Goal: Task Accomplishment & Management: Complete application form

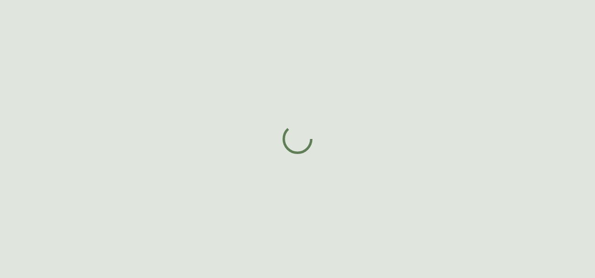
select select "BC"
select select "CA"
select select "CA_EN"
select select "Other"
select select "Interior Designer"
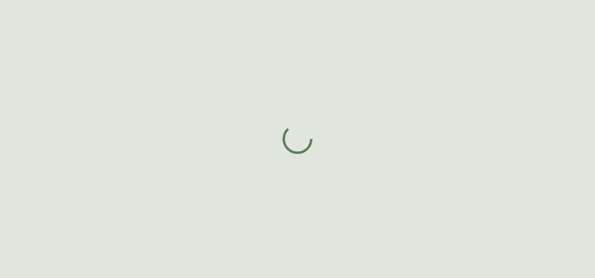
select select "true"
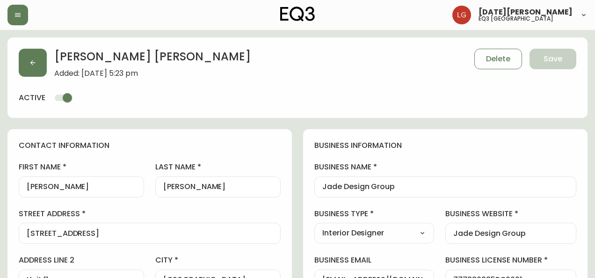
type input "EQ3 [GEOGRAPHIC_DATA]"
select select "cjw10z96p001r6gs00juufhhe"
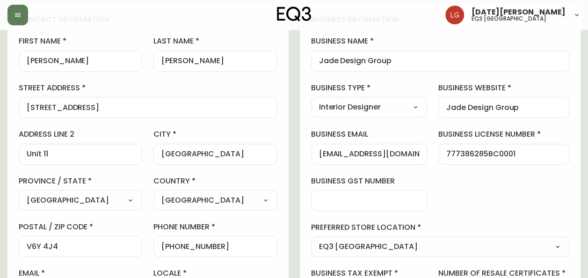
scroll to position [140, 0]
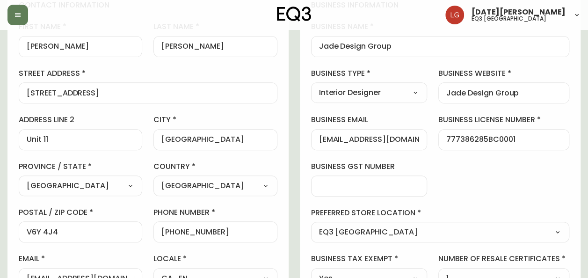
click at [317, 137] on div "[EMAIL_ADDRESS][DOMAIN_NAME]" at bounding box center [369, 139] width 116 height 21
drag, startPoint x: 419, startPoint y: 139, endPoint x: 316, endPoint y: 143, distance: 103.0
click at [316, 143] on div "[EMAIL_ADDRESS][DOMAIN_NAME]" at bounding box center [369, 139] width 116 height 21
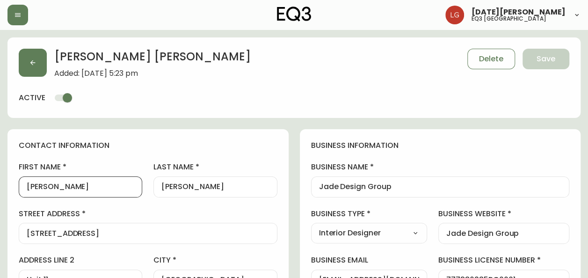
click at [34, 187] on input "[PERSON_NAME]" at bounding box center [81, 186] width 108 height 9
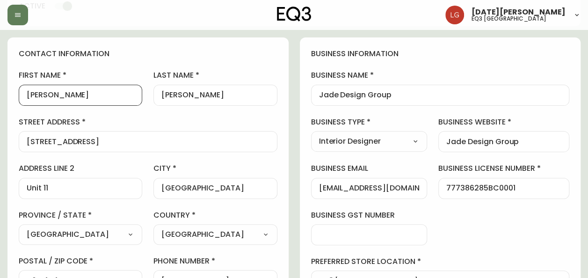
scroll to position [140, 0]
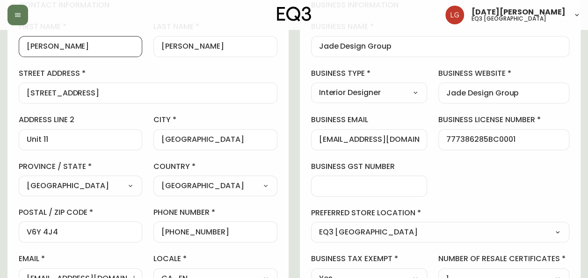
click at [319, 140] on input "[EMAIL_ADDRESS][DOMAIN_NAME]" at bounding box center [369, 139] width 101 height 9
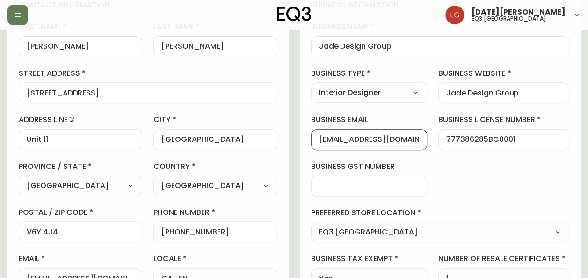
scroll to position [0, 4]
drag, startPoint x: 318, startPoint y: 138, endPoint x: 440, endPoint y: 149, distance: 122.6
click at [440, 149] on div "business information business name Jade Design Group business type Interior Des…" at bounding box center [440, 181] width 281 height 385
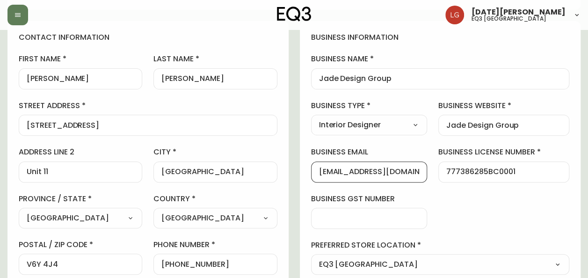
scroll to position [94, 0]
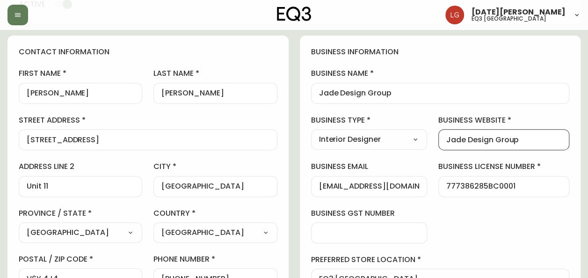
click at [516, 135] on input "Jade Design Group" at bounding box center [503, 139] width 115 height 9
drag, startPoint x: 521, startPoint y: 138, endPoint x: 424, endPoint y: 124, distance: 98.3
click at [424, 124] on div "business information business name Jade Design Group business type Interior Des…" at bounding box center [440, 228] width 281 height 385
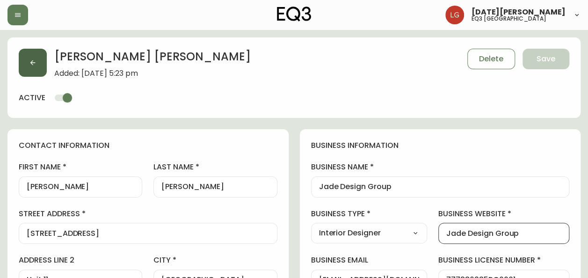
click at [34, 67] on button "button" at bounding box center [33, 63] width 28 height 28
click at [37, 57] on button "button" at bounding box center [33, 63] width 28 height 28
click at [21, 11] on button "button" at bounding box center [17, 15] width 21 height 21
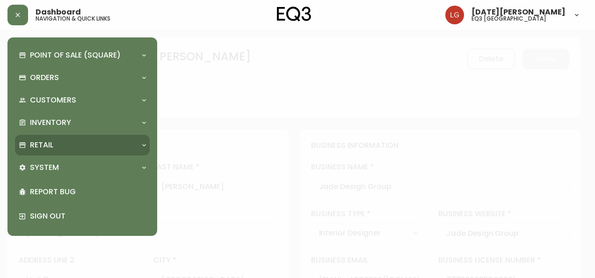
click at [75, 151] on div "Retail" at bounding box center [82, 145] width 135 height 21
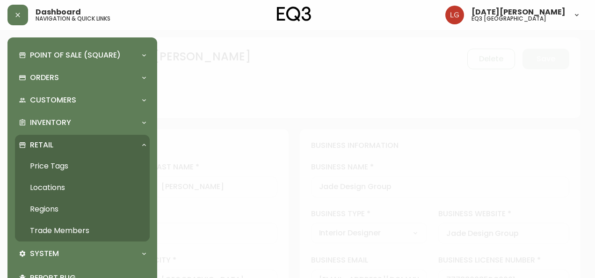
click at [77, 235] on link "Trade Members" at bounding box center [82, 231] width 135 height 22
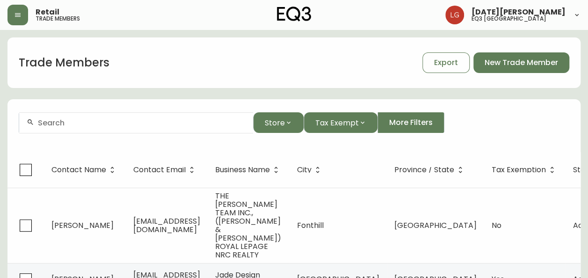
click at [97, 125] on input "text" at bounding box center [142, 122] width 208 height 9
paste input "Jade Design Group"
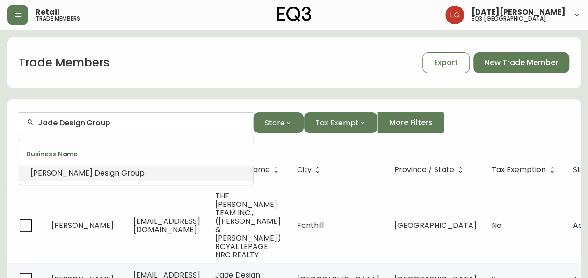
click at [121, 175] on span "Group" at bounding box center [132, 172] width 23 height 11
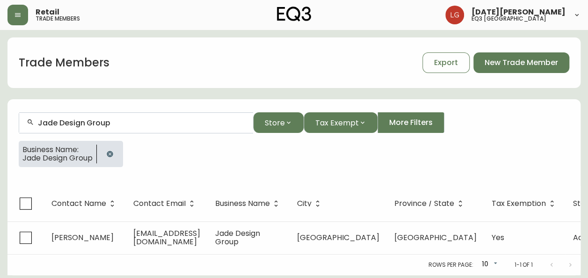
scroll to position [4, 0]
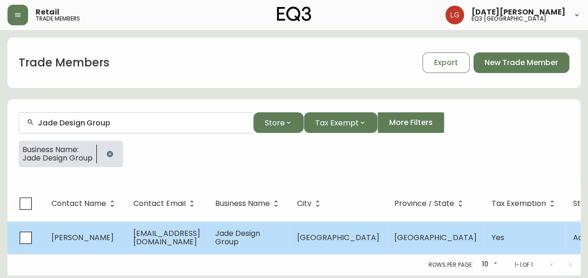
type input "Jade Design Group"
click at [180, 240] on td "[EMAIL_ADDRESS][DOMAIN_NAME]" at bounding box center [167, 237] width 82 height 33
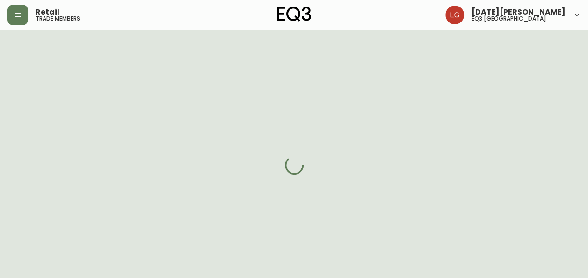
select select "BC"
select select "CA"
select select "CA_EN"
select select "Other"
select select "Interior Designer"
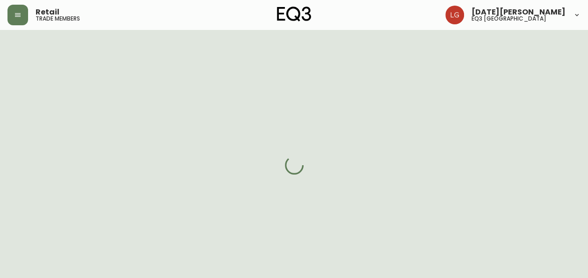
select select "true"
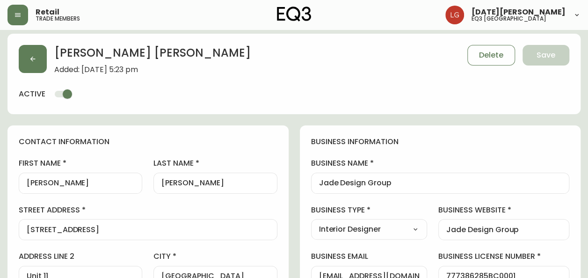
type input "EQ3 [GEOGRAPHIC_DATA]"
select select "cjw10z96p001r6gs00juufhhe"
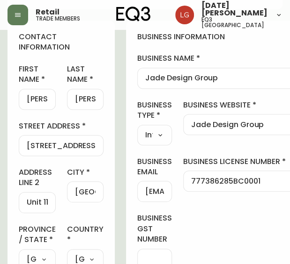
scroll to position [96, 0]
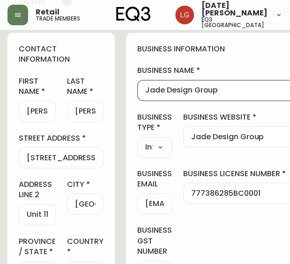
drag, startPoint x: 235, startPoint y: 87, endPoint x: 125, endPoint y: 76, distance: 111.0
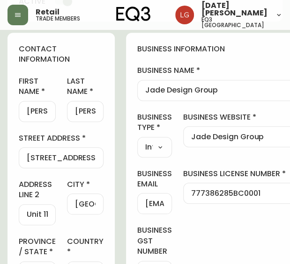
scroll to position [0, 0]
click at [34, 153] on input "[STREET_ADDRESS]" at bounding box center [61, 157] width 69 height 9
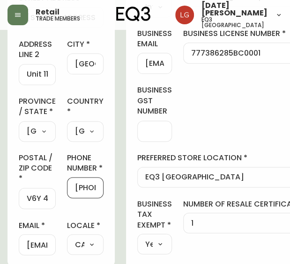
scroll to position [0, 31]
drag, startPoint x: 83, startPoint y: 196, endPoint x: 124, endPoint y: 204, distance: 41.9
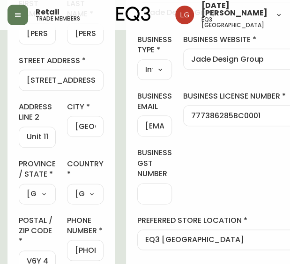
scroll to position [96, 0]
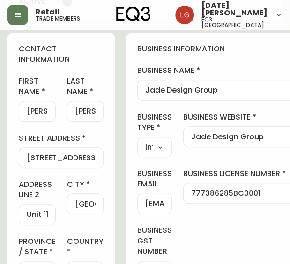
click at [27, 106] on div "[PERSON_NAME]" at bounding box center [37, 111] width 37 height 21
drag, startPoint x: 27, startPoint y: 108, endPoint x: 63, endPoint y: 113, distance: 35.9
click at [63, 113] on div "first name [PERSON_NAME] last name [PERSON_NAME][GEOGRAPHIC_DATA] address [STRE…" at bounding box center [61, 236] width 85 height 320
drag, startPoint x: 74, startPoint y: 112, endPoint x: 87, endPoint y: 114, distance: 13.8
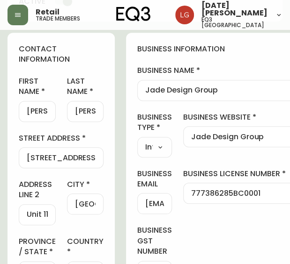
click at [87, 114] on div "[PERSON_NAME]" at bounding box center [85, 111] width 36 height 21
drag, startPoint x: 75, startPoint y: 111, endPoint x: 110, endPoint y: 116, distance: 36.0
click at [110, 116] on div "contact information first name [PERSON_NAME] last name [PERSON_NAME][GEOGRAPHIC…" at bounding box center [60, 220] width 107 height 374
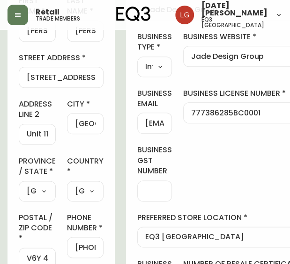
scroll to position [190, 0]
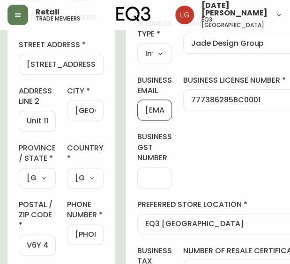
click at [148, 109] on input "[EMAIL_ADDRESS][DOMAIN_NAME]" at bounding box center [154, 110] width 19 height 9
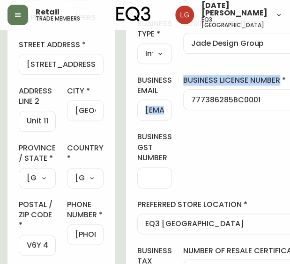
drag, startPoint x: 143, startPoint y: 108, endPoint x: 193, endPoint y: 116, distance: 50.7
click at [193, 116] on div "business information business name Jade Design Group business type Interior Des…" at bounding box center [225, 163] width 199 height 448
drag, startPoint x: 193, startPoint y: 116, endPoint x: 157, endPoint y: 106, distance: 37.2
click at [157, 106] on input "[EMAIL_ADDRESS][DOMAIN_NAME]" at bounding box center [154, 110] width 19 height 9
click at [157, 112] on input "[EMAIL_ADDRESS][DOMAIN_NAME]" at bounding box center [154, 110] width 19 height 9
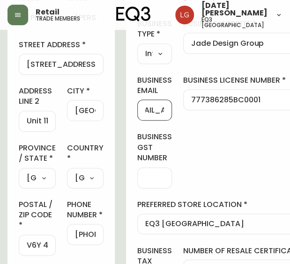
scroll to position [0, 86]
drag, startPoint x: 145, startPoint y: 107, endPoint x: 187, endPoint y: 116, distance: 43.1
click at [187, 116] on div "business information business name Jade Design Group business type Interior Des…" at bounding box center [225, 163] width 199 height 448
click at [251, 161] on div "business information business name Jade Design Group business type Interior Des…" at bounding box center [225, 163] width 199 height 448
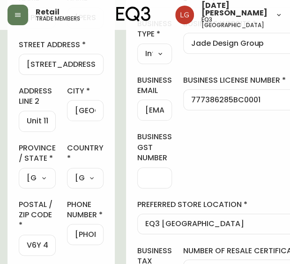
click at [214, 158] on div "business information business name Jade Design Group business type Interior Des…" at bounding box center [225, 163] width 199 height 448
